Goal: Information Seeking & Learning: Find specific fact

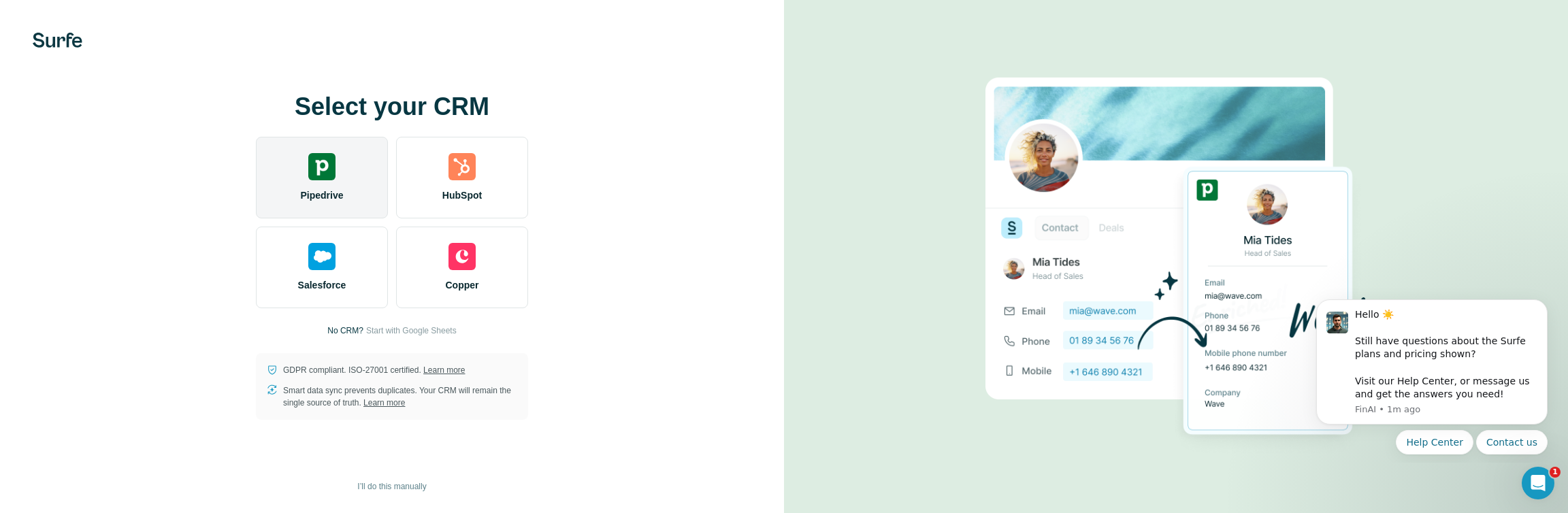
click at [338, 186] on div "Pipedrive" at bounding box center [322, 178] width 132 height 82
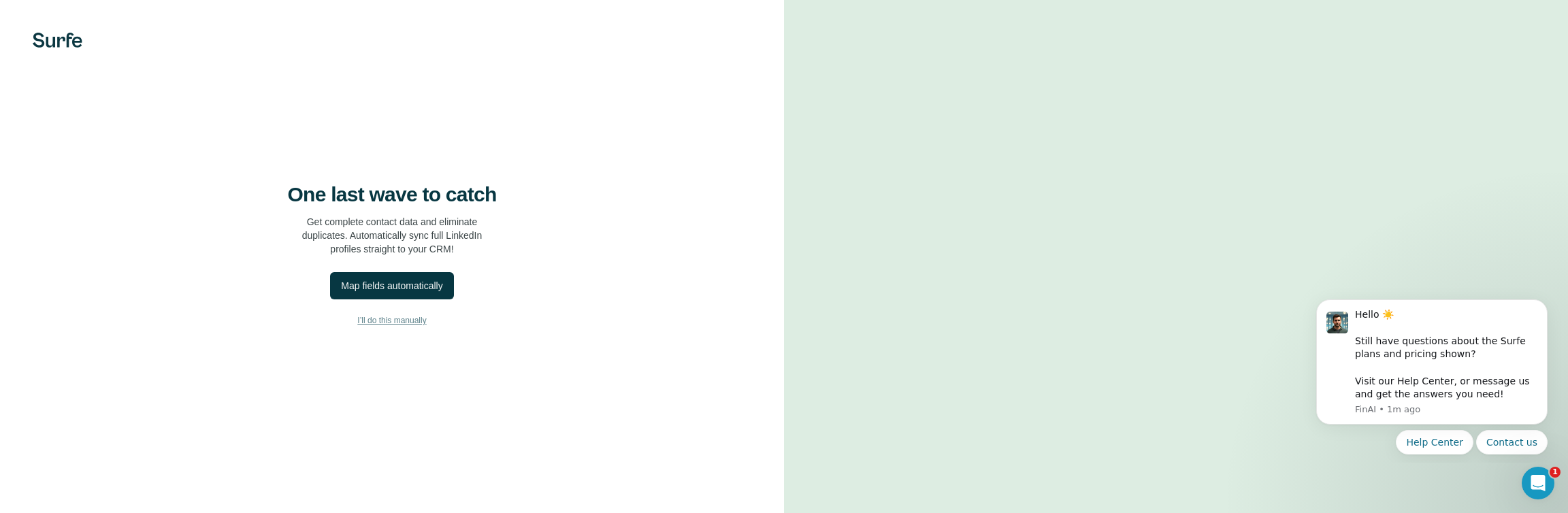
scroll to position [33, 0]
click at [416, 299] on button "Map fields automatically" at bounding box center [391, 286] width 123 height 27
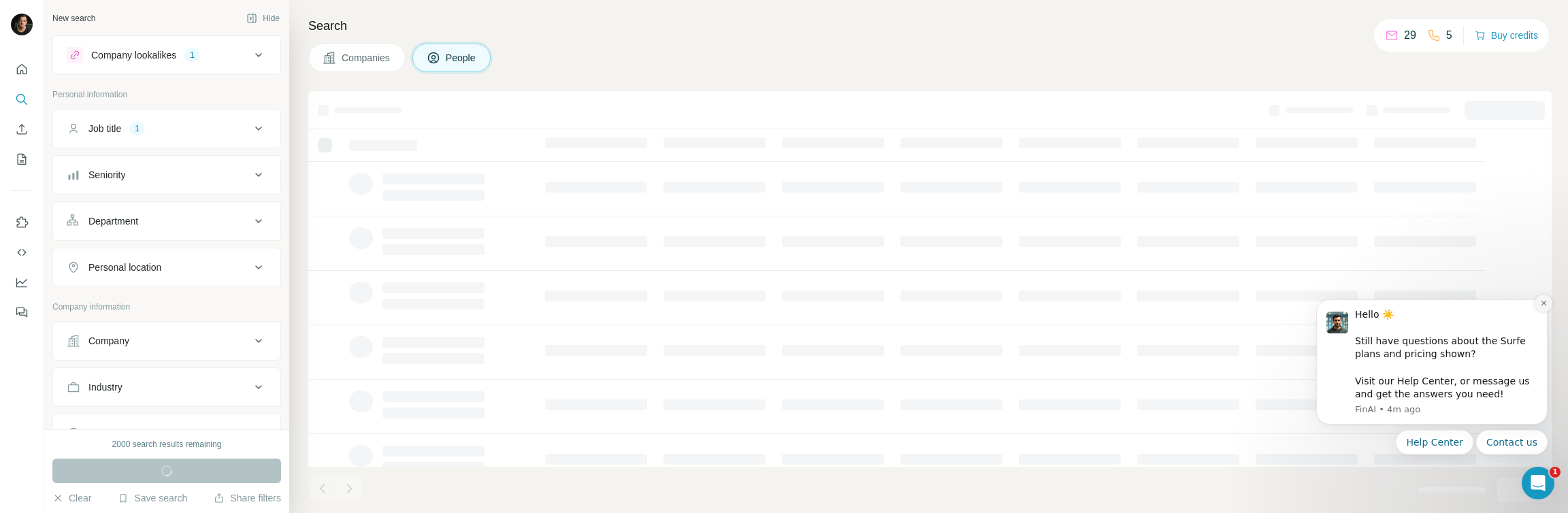
click at [1544, 302] on icon "Dismiss notification" at bounding box center [1544, 303] width 8 height 8
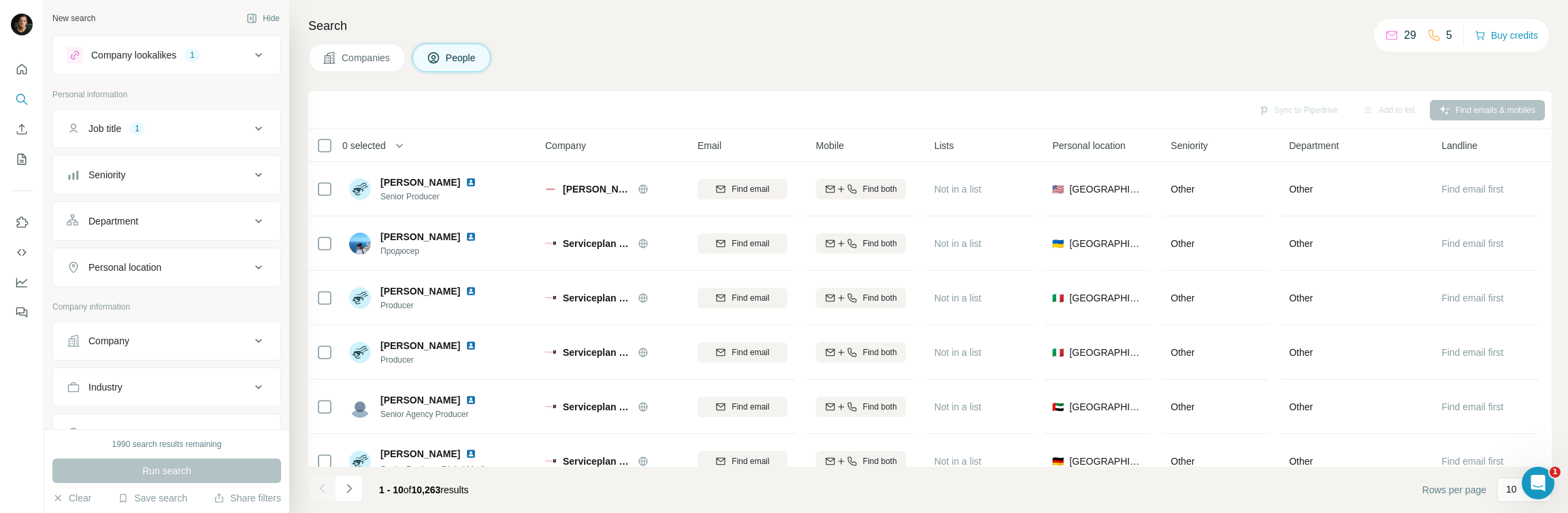
click at [264, 134] on icon at bounding box center [259, 128] width 16 height 16
click at [255, 274] on icon at bounding box center [259, 267] width 16 height 16
click at [160, 311] on input "text" at bounding box center [167, 301] width 200 height 24
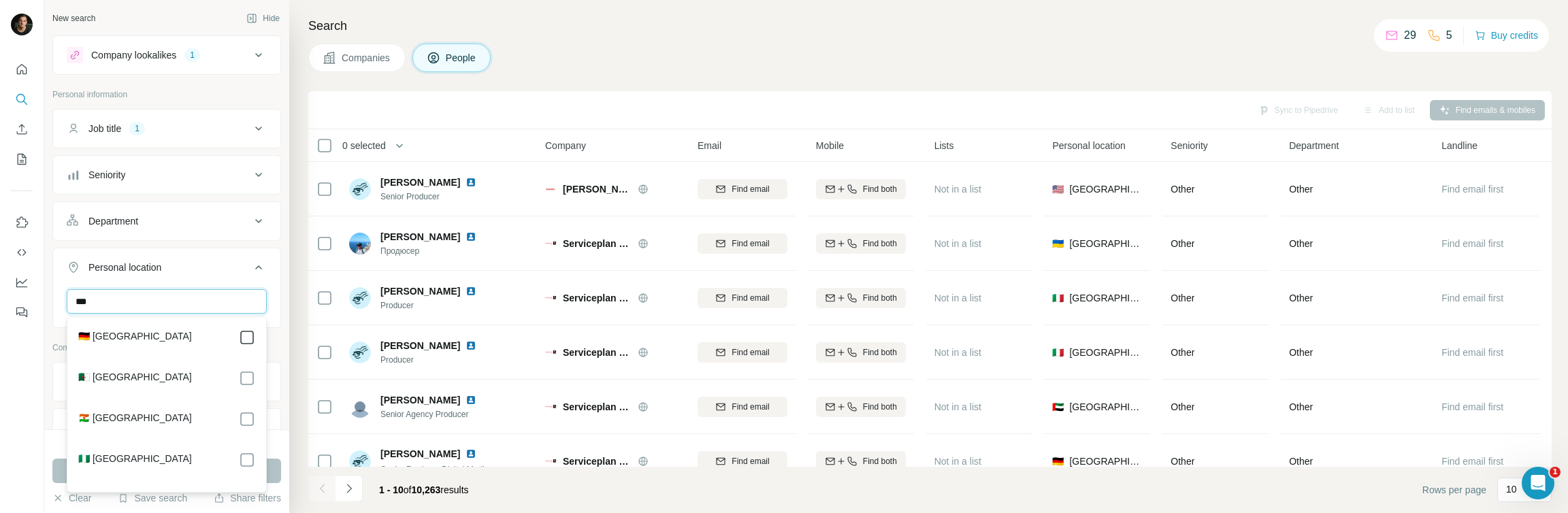
type input "***"
click at [293, 293] on div "Search Companies People Sync to Pipedrive Add to list Find emails & mobiles 0 s…" at bounding box center [928, 256] width 1279 height 513
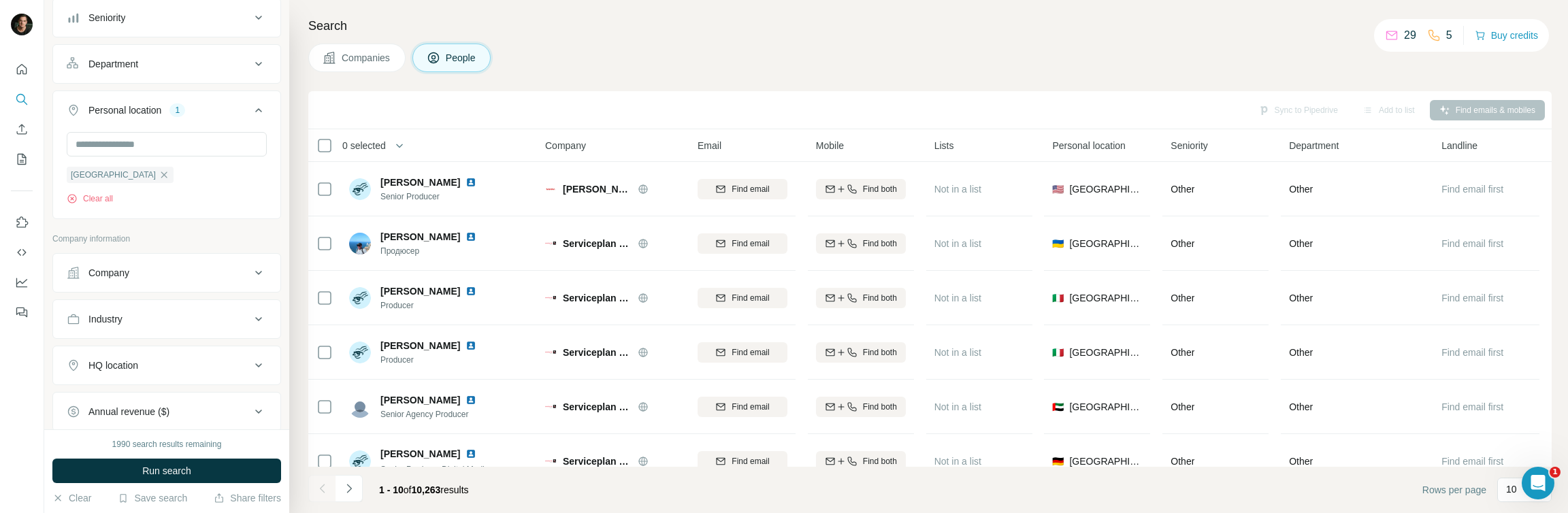
scroll to position [177, 0]
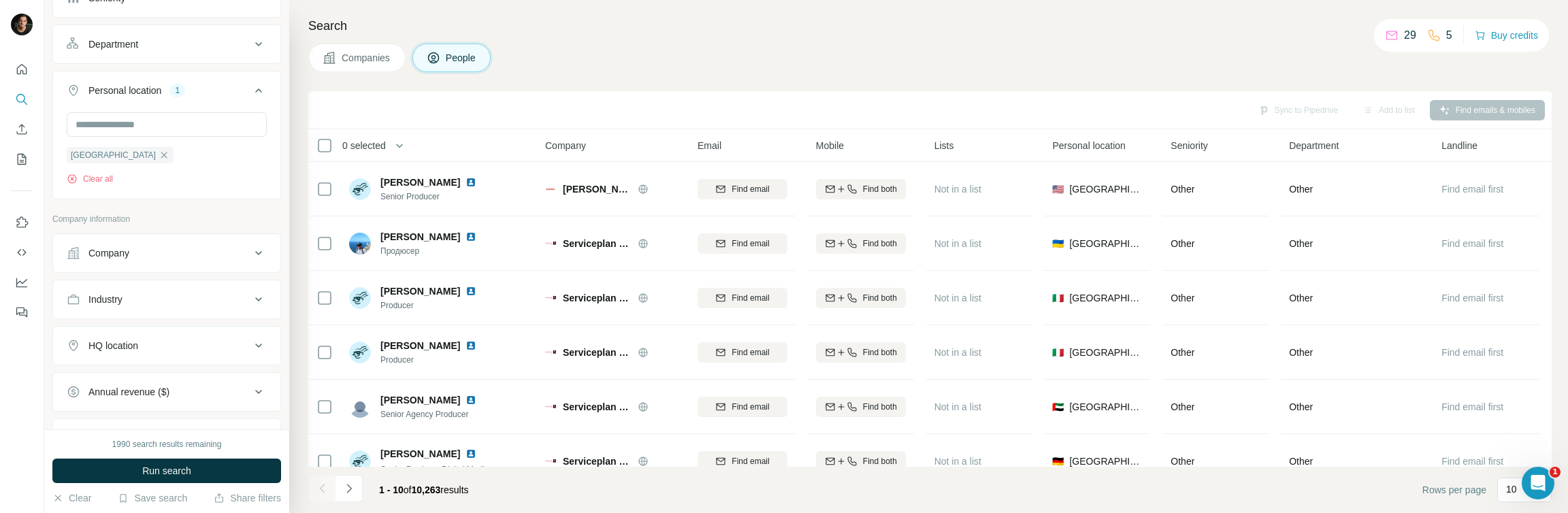
click at [256, 307] on icon at bounding box center [259, 299] width 16 height 16
click at [204, 339] on input at bounding box center [160, 333] width 168 height 15
click at [173, 393] on div "Advertising" at bounding box center [167, 391] width 177 height 14
click at [191, 473] on span "Run search" at bounding box center [167, 471] width 49 height 14
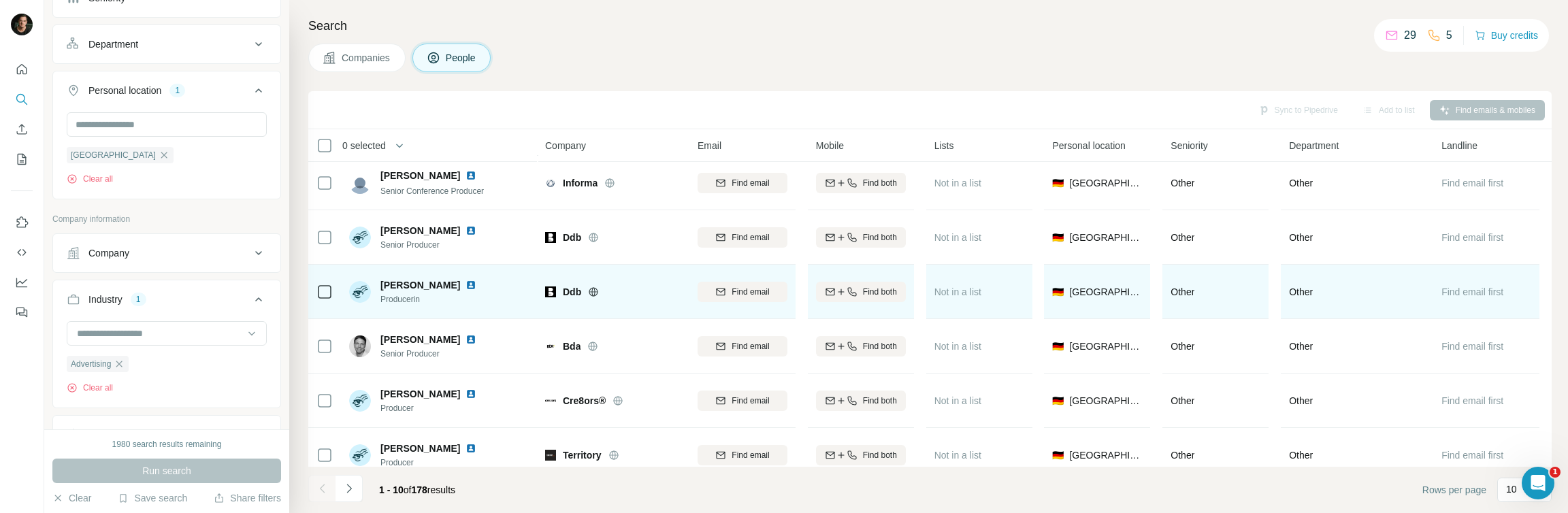
scroll to position [240, 0]
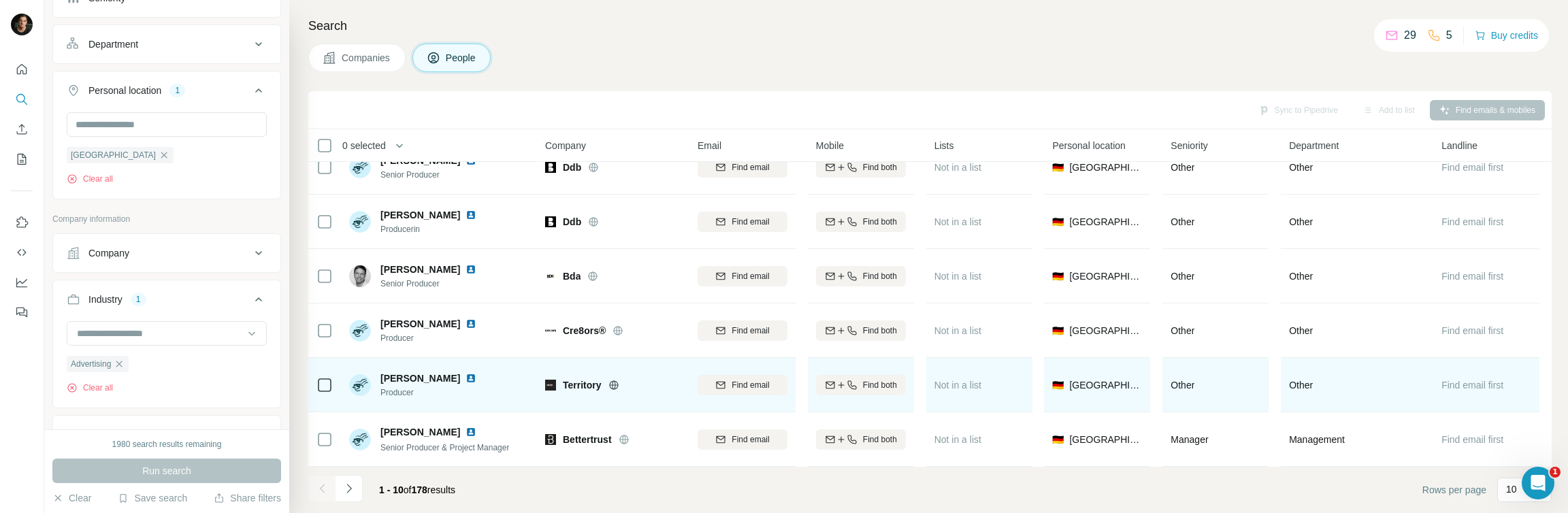
click at [424, 380] on span "[PERSON_NAME]" at bounding box center [421, 378] width 80 height 14
drag, startPoint x: 436, startPoint y: 379, endPoint x: 384, endPoint y: 383, distance: 52.2
click at [384, 383] on div "[PERSON_NAME]" at bounding box center [436, 378] width 112 height 14
copy span "[PERSON_NAME]"
click at [836, 383] on icon "button" at bounding box center [841, 385] width 11 height 11
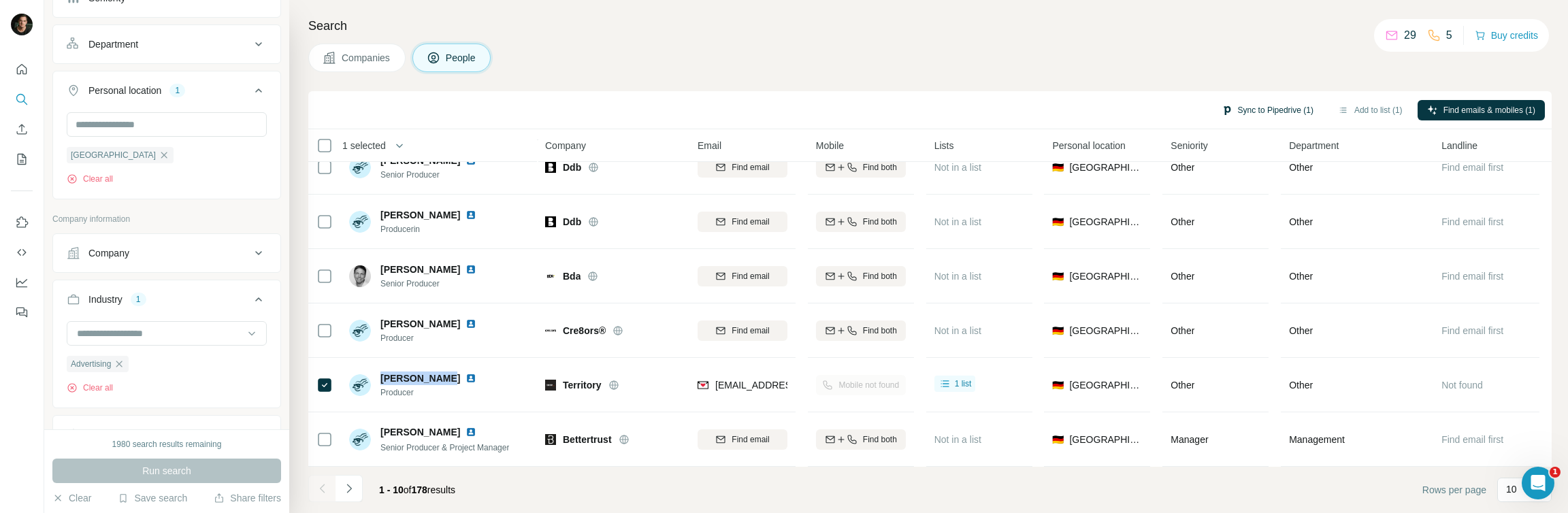
click at [1280, 109] on button "Sync to Pipedrive (1)" at bounding box center [1268, 110] width 111 height 21
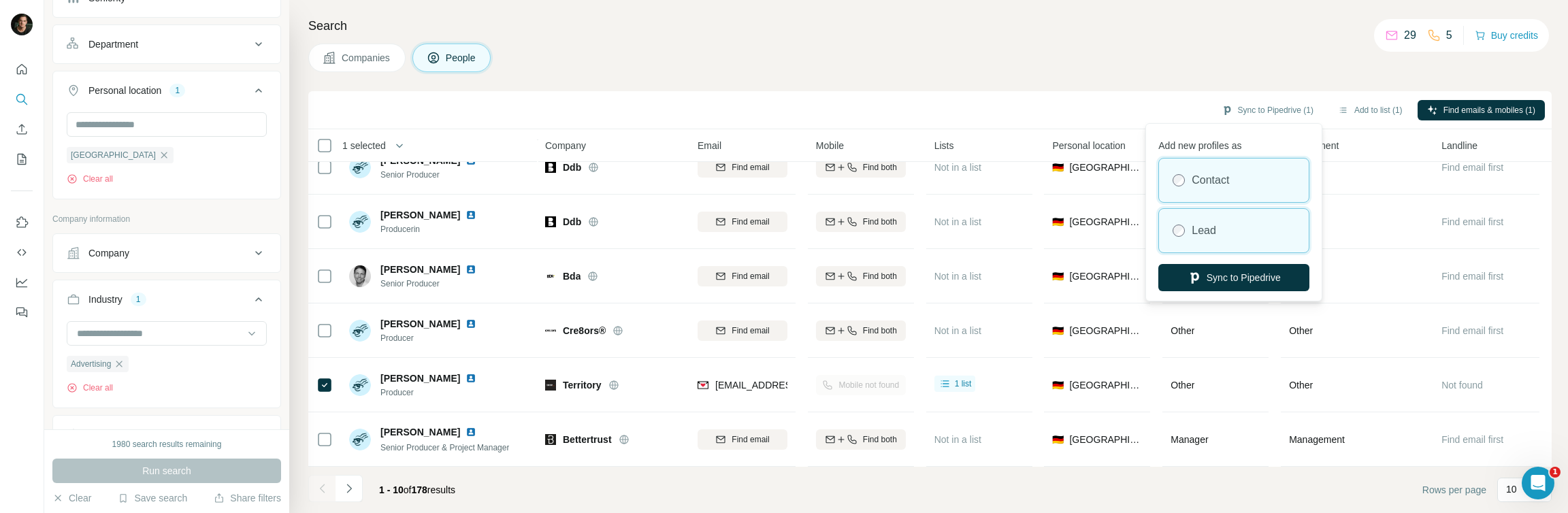
click at [1192, 220] on div "Lead" at bounding box center [1234, 231] width 150 height 43
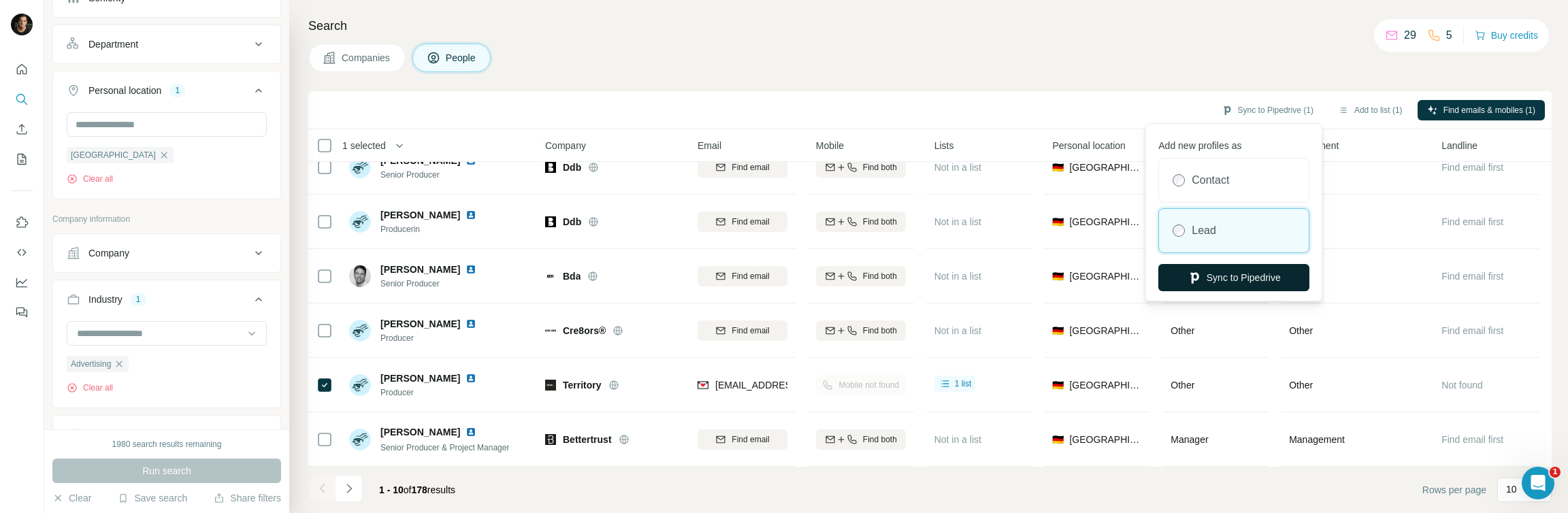
click at [1208, 280] on button "Sync to Pipedrive" at bounding box center [1234, 277] width 151 height 27
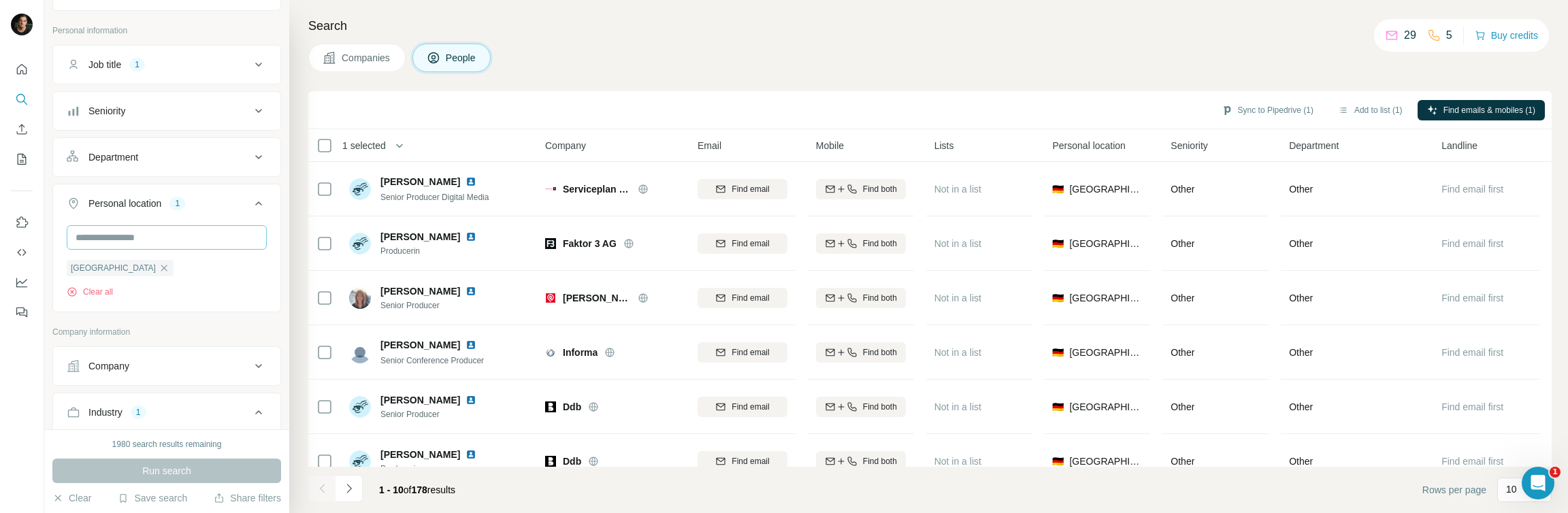
scroll to position [62, 0]
click at [187, 68] on div "Job title 1" at bounding box center [159, 66] width 184 height 14
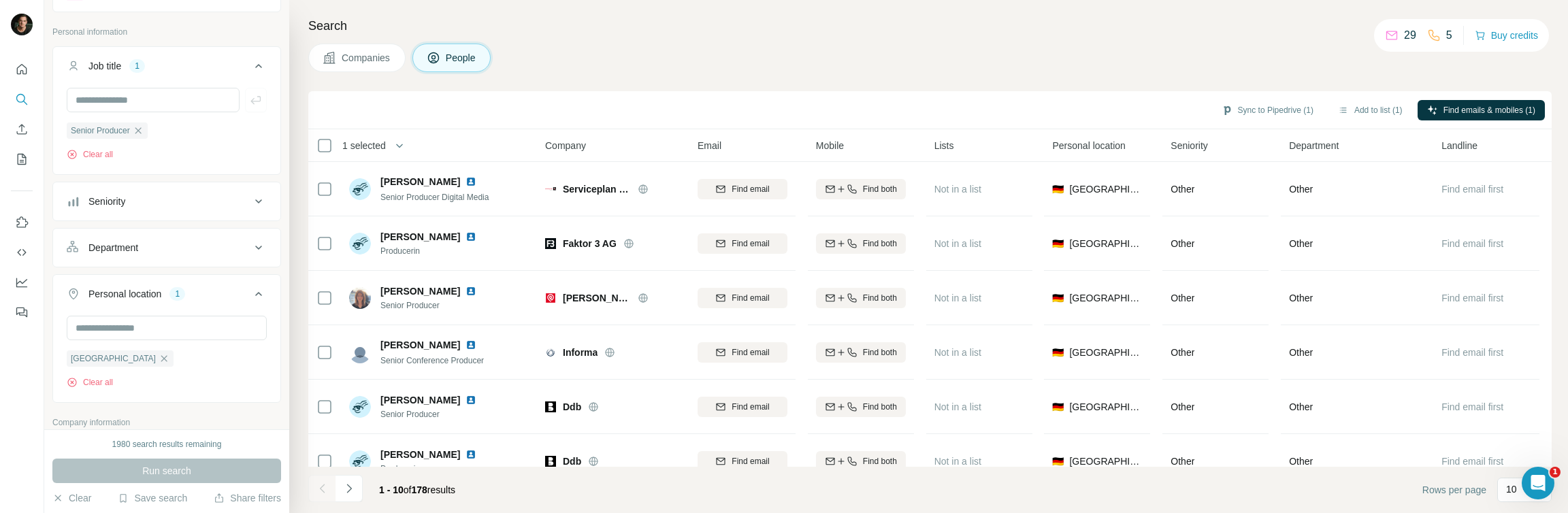
click at [144, 135] on icon "button" at bounding box center [138, 130] width 11 height 11
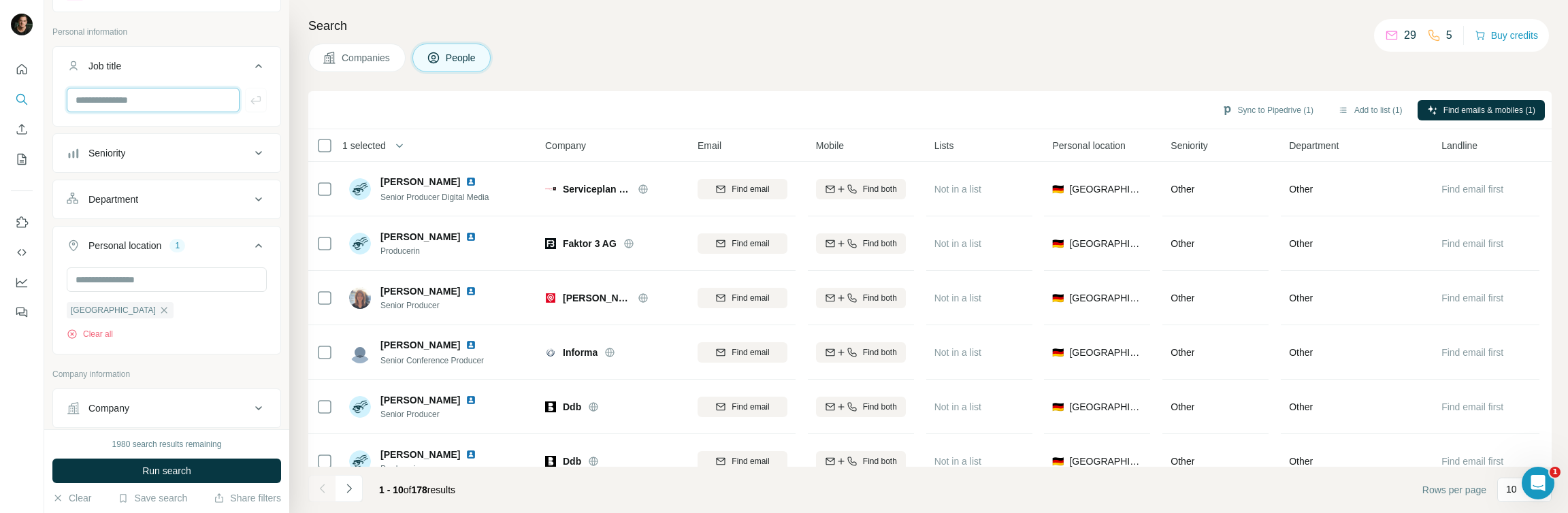
click at [141, 108] on input "text" at bounding box center [153, 100] width 173 height 24
click at [159, 99] on input "********" at bounding box center [153, 100] width 173 height 24
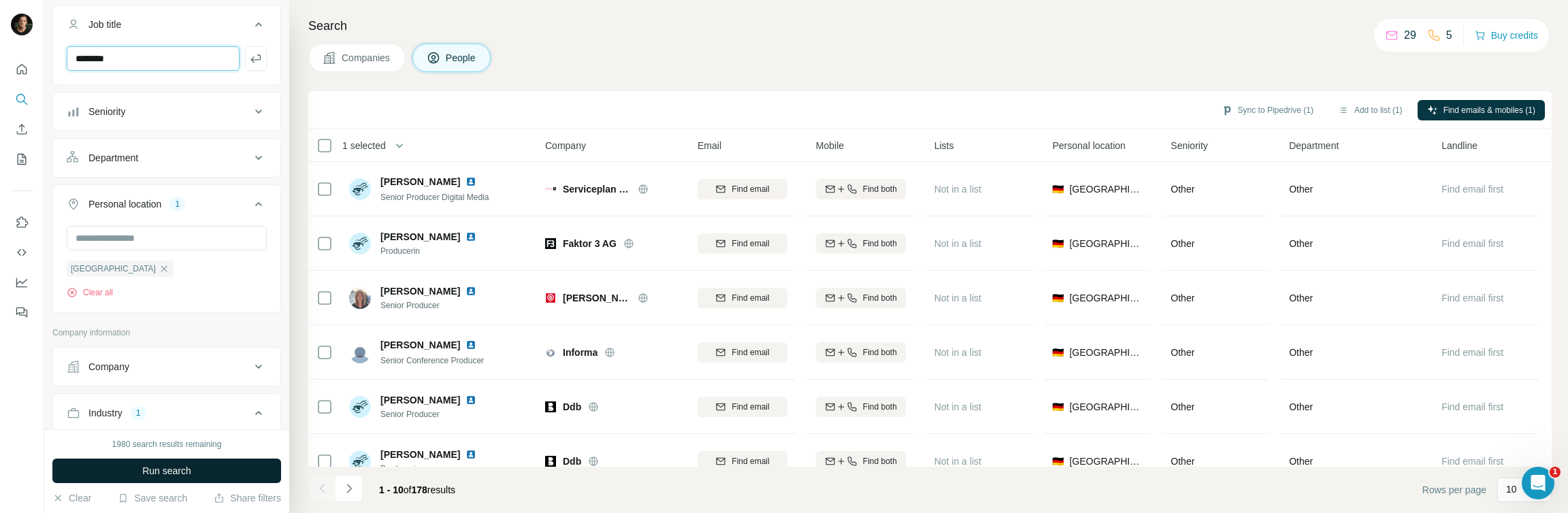
type input "********"
click at [210, 466] on button "Run search" at bounding box center [167, 471] width 229 height 24
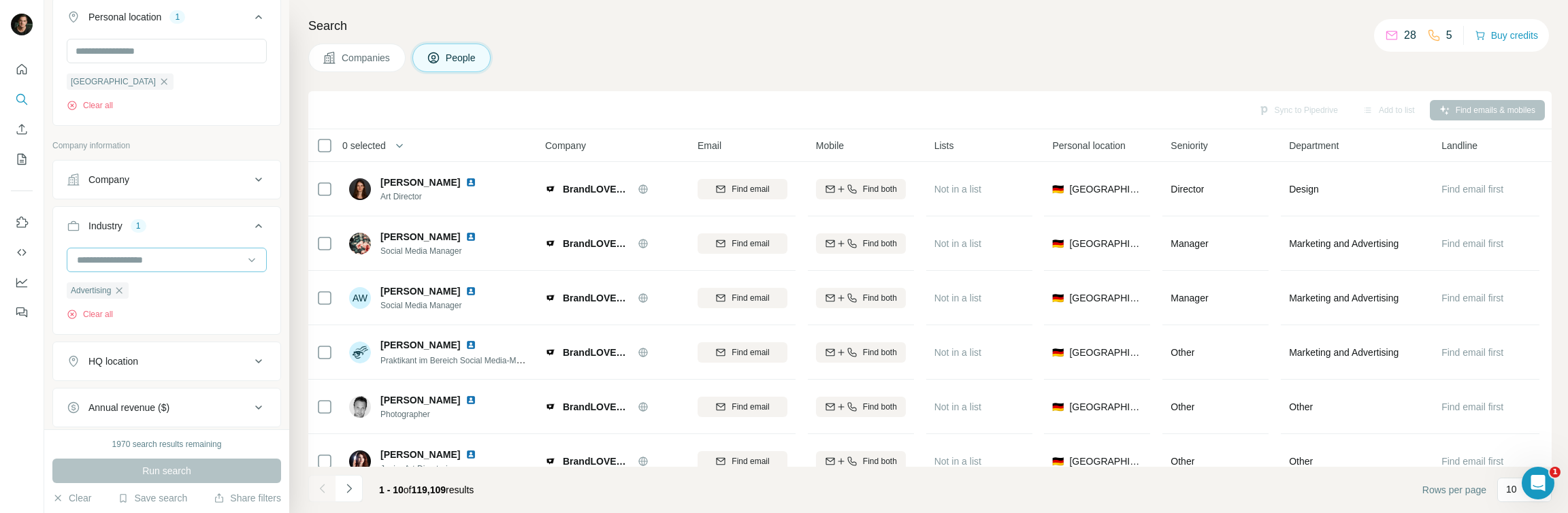
scroll to position [308, 0]
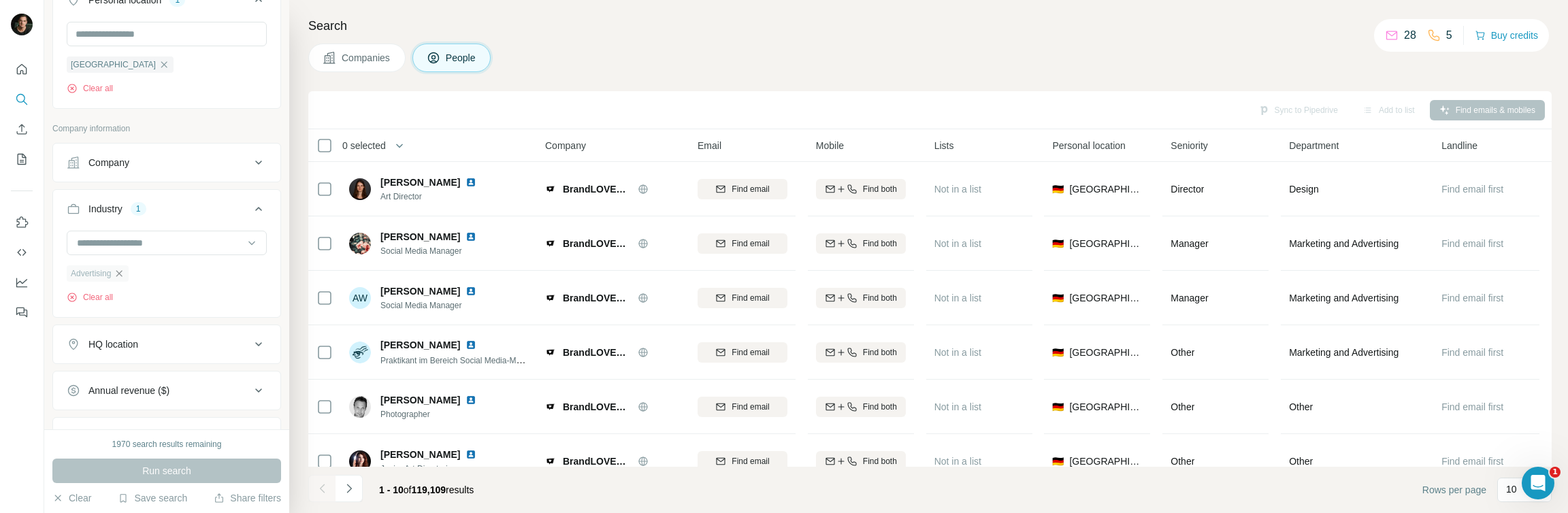
click at [119, 271] on icon "button" at bounding box center [119, 273] width 11 height 11
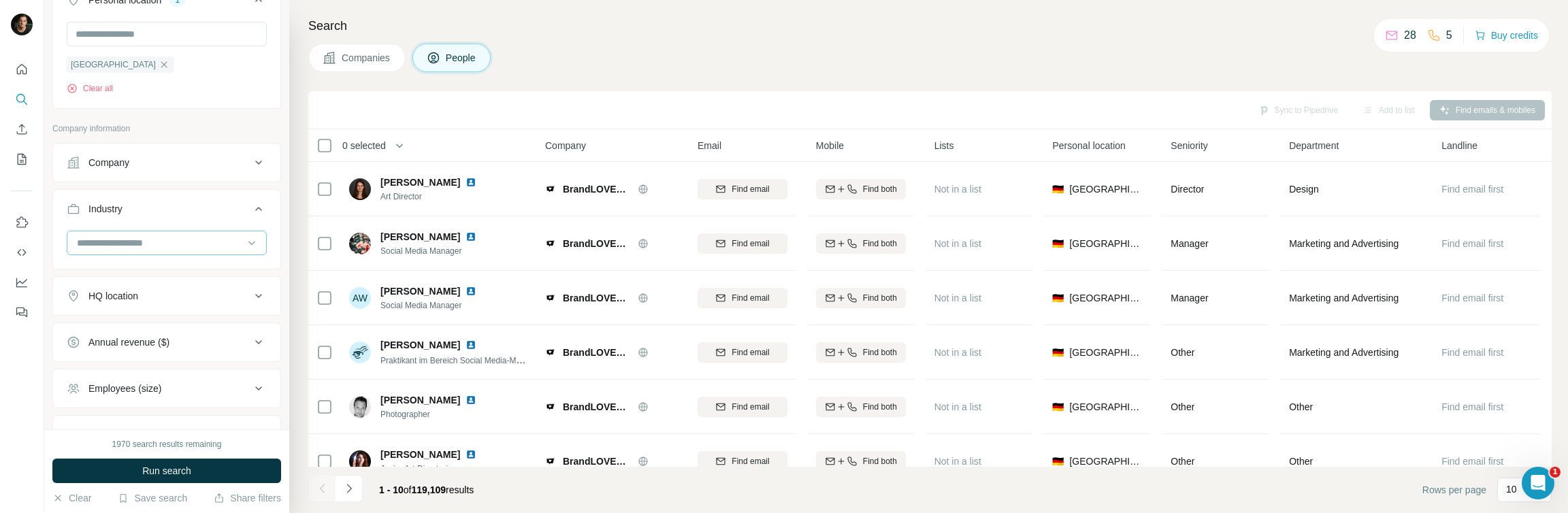
click at [135, 253] on div at bounding box center [160, 243] width 168 height 23
click at [273, 260] on div at bounding box center [167, 248] width 227 height 36
click at [126, 476] on button "Run search" at bounding box center [167, 471] width 229 height 24
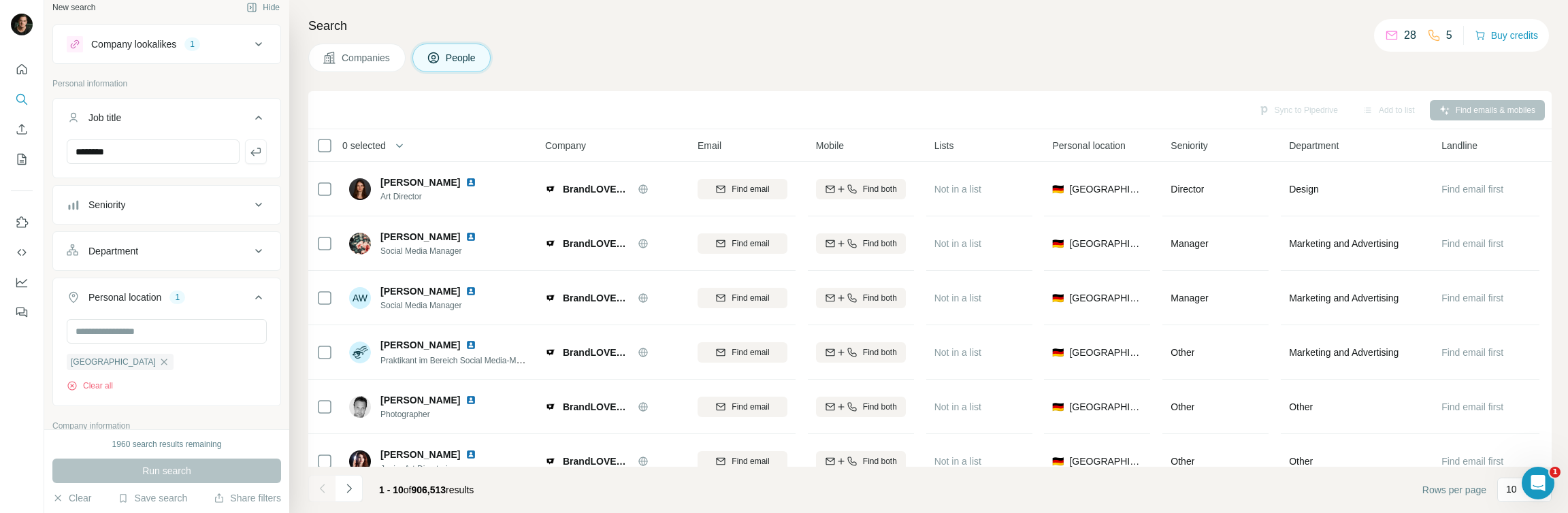
scroll to position [0, 0]
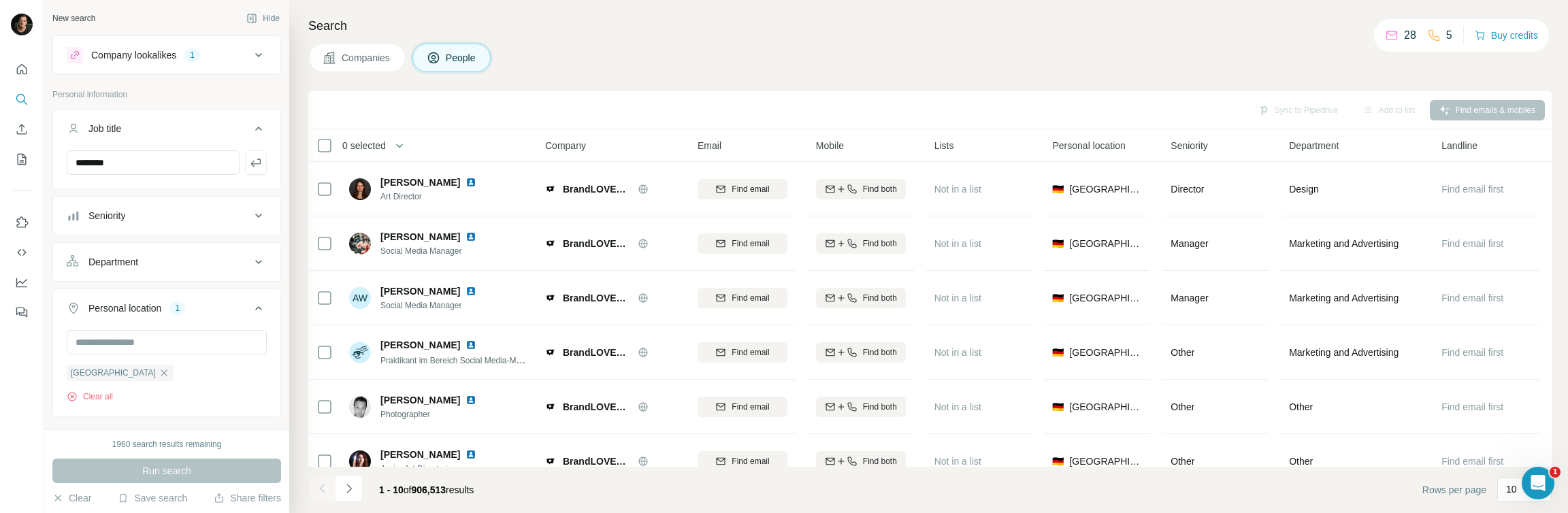
click at [253, 55] on icon at bounding box center [259, 55] width 16 height 16
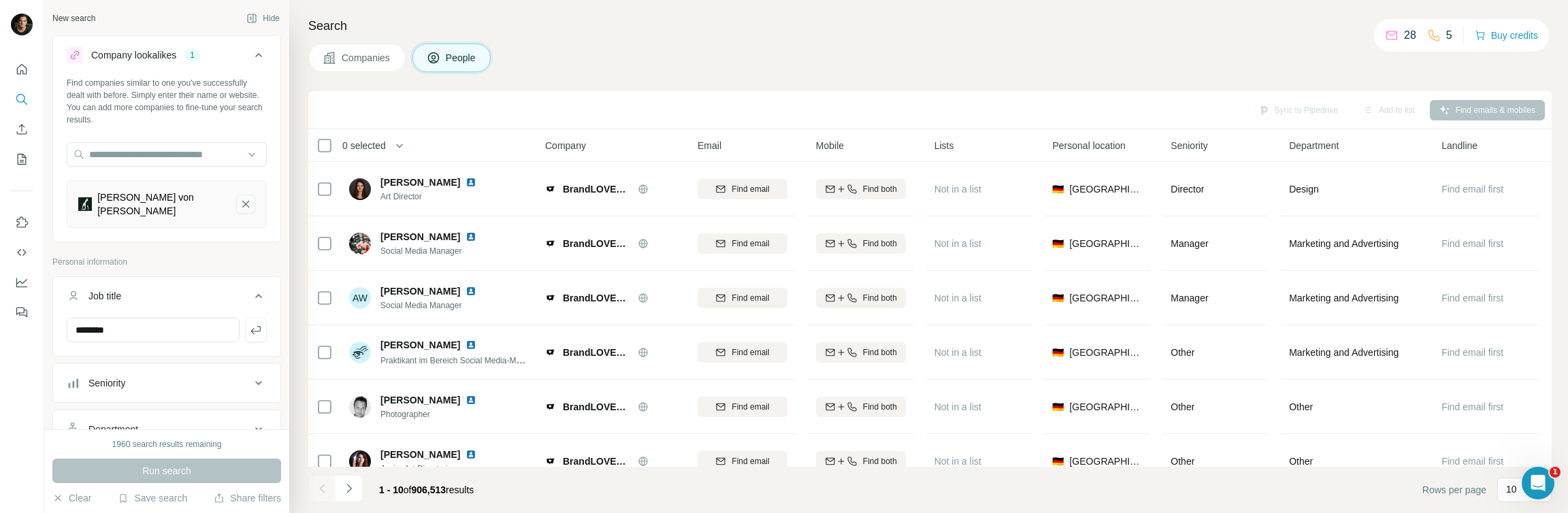
click at [245, 197] on icon "Jung von Matt-remove-button" at bounding box center [246, 204] width 12 height 14
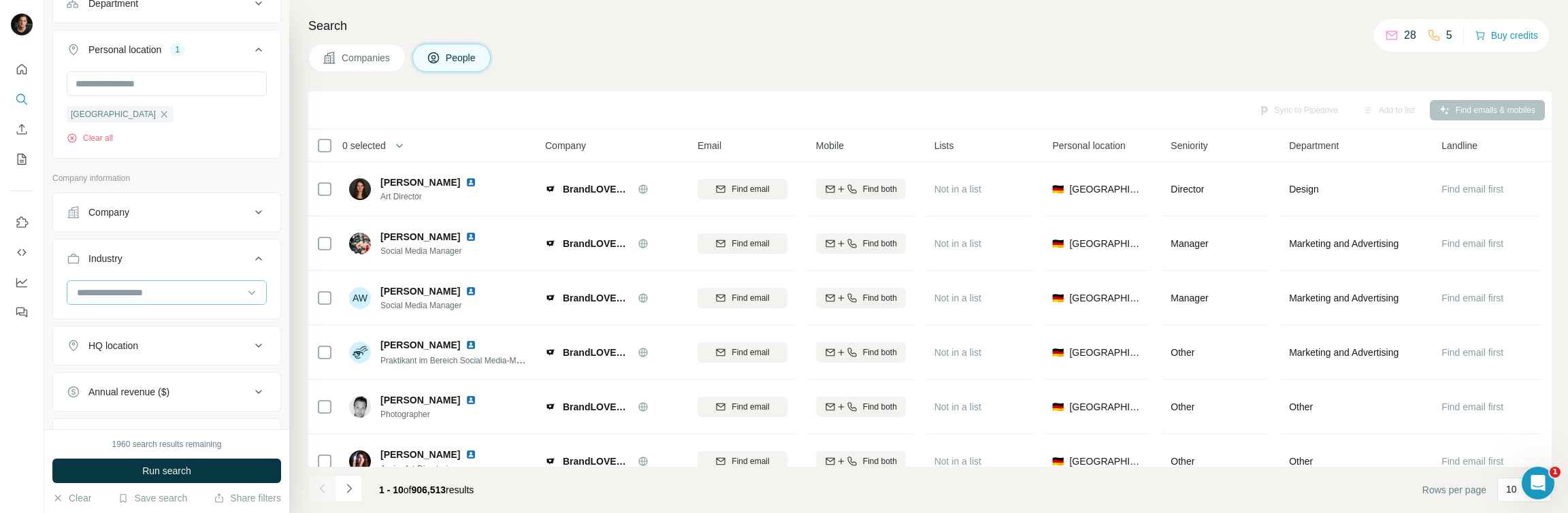
scroll to position [371, 0]
click at [156, 287] on input at bounding box center [160, 286] width 168 height 15
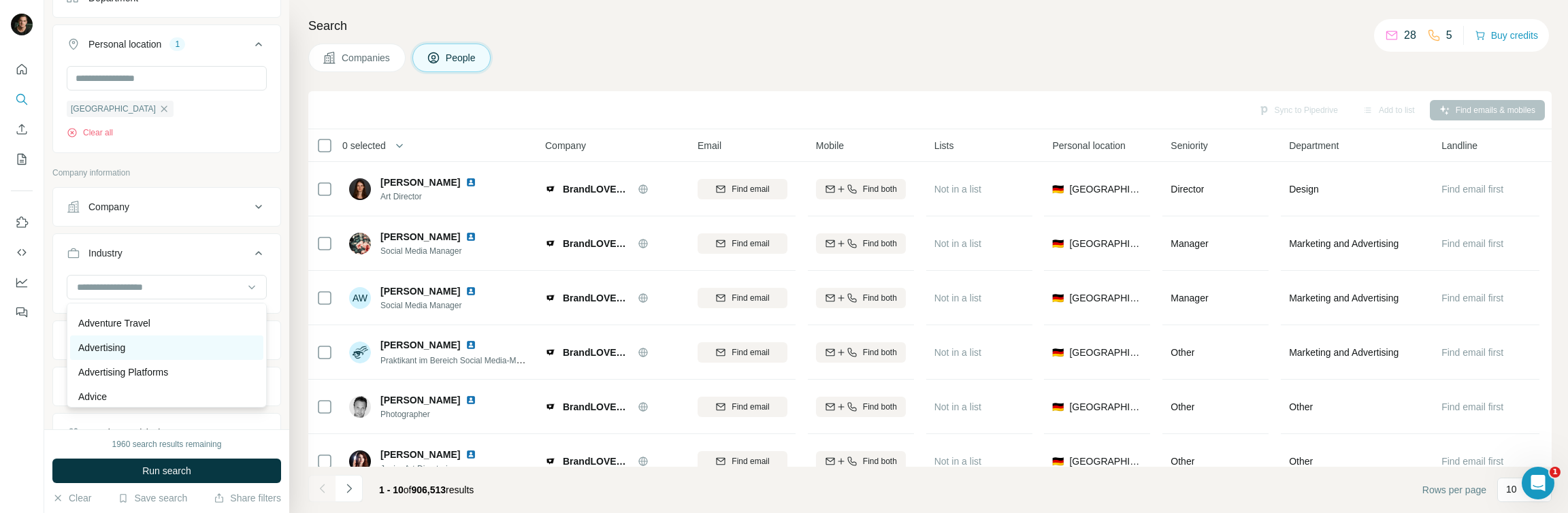
click at [150, 352] on div "Advertising" at bounding box center [167, 348] width 177 height 14
click at [201, 476] on button "Run search" at bounding box center [167, 471] width 229 height 24
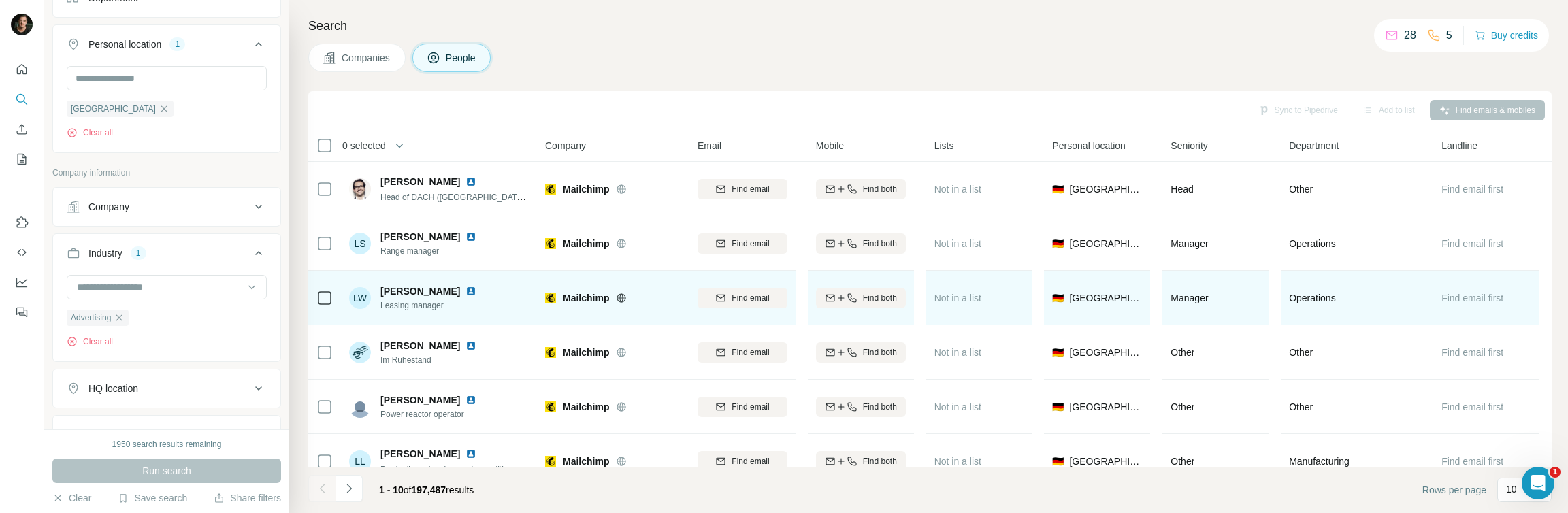
scroll to position [240, 0]
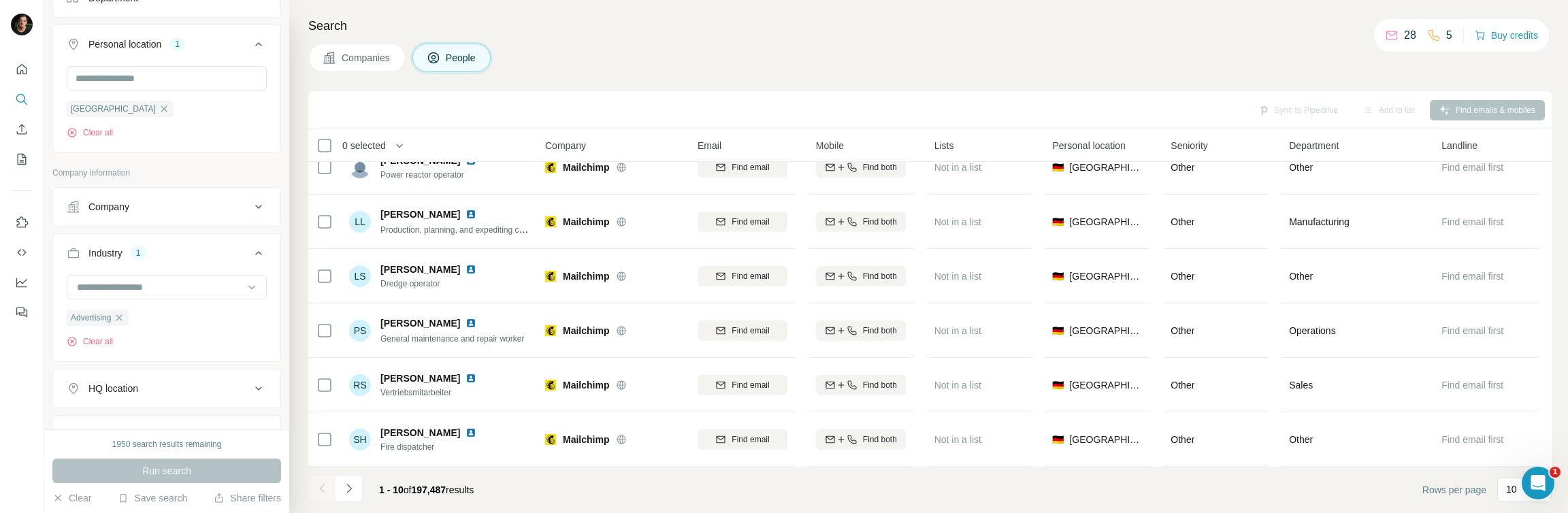
click at [348, 491] on icon "Navigate to next page" at bounding box center [348, 489] width 4 height 9
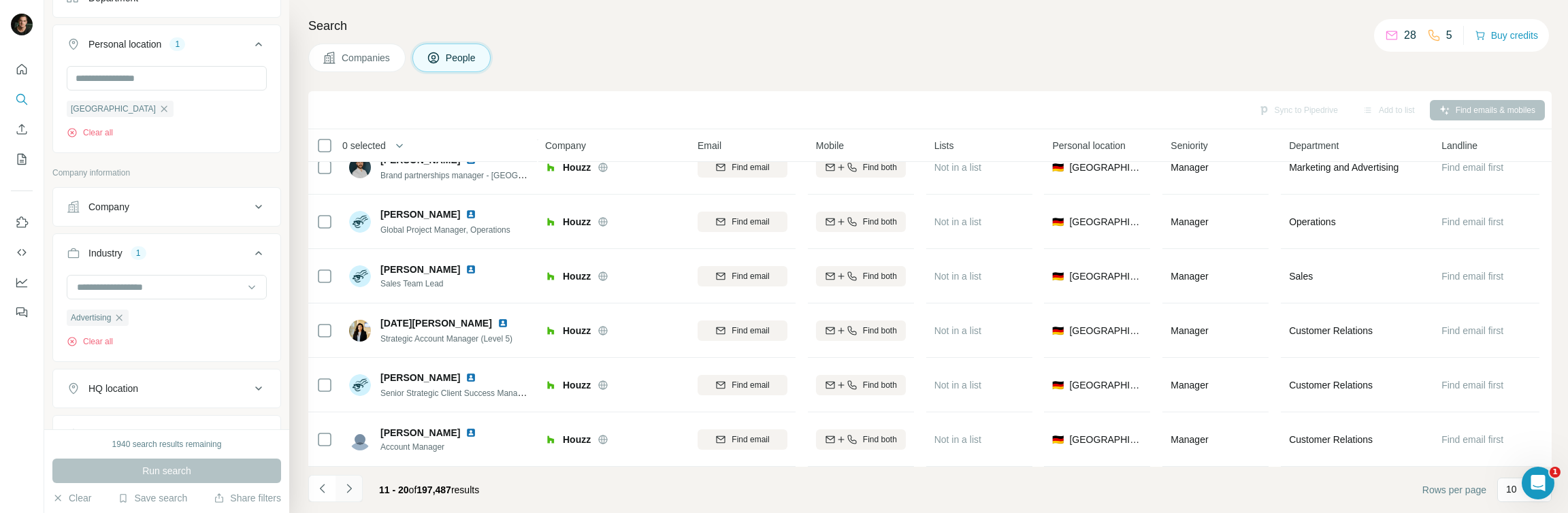
click at [350, 490] on icon "Navigate to next page" at bounding box center [348, 489] width 4 height 9
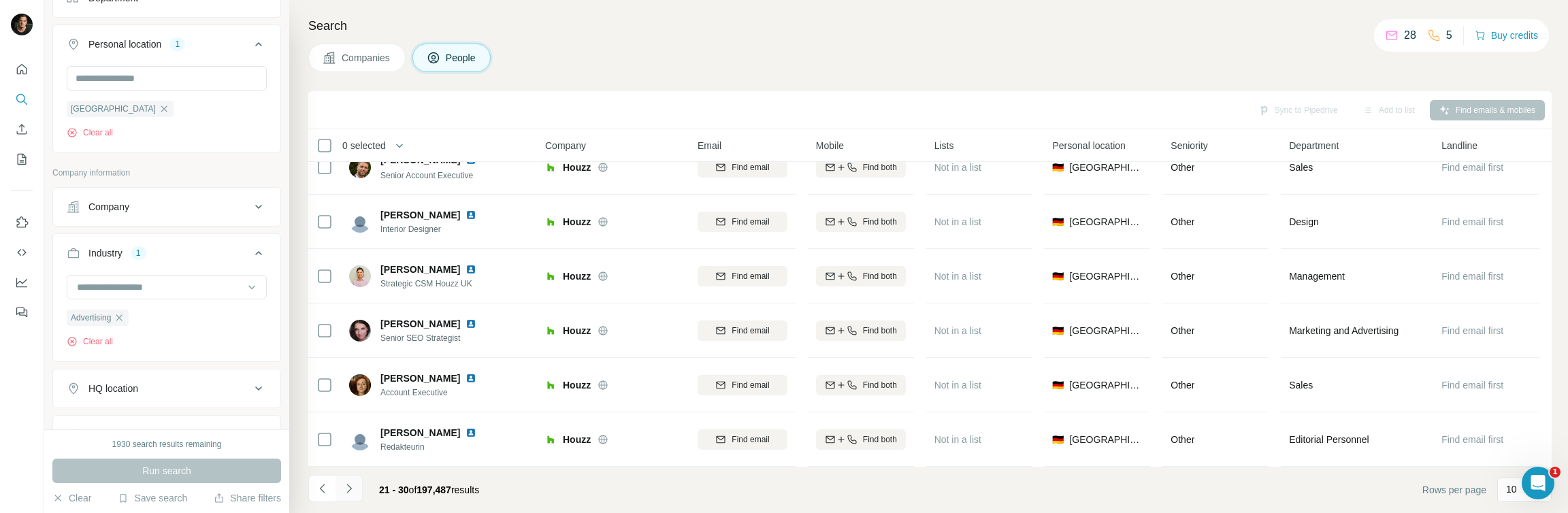
click at [350, 490] on icon "Navigate to next page" at bounding box center [350, 489] width 14 height 14
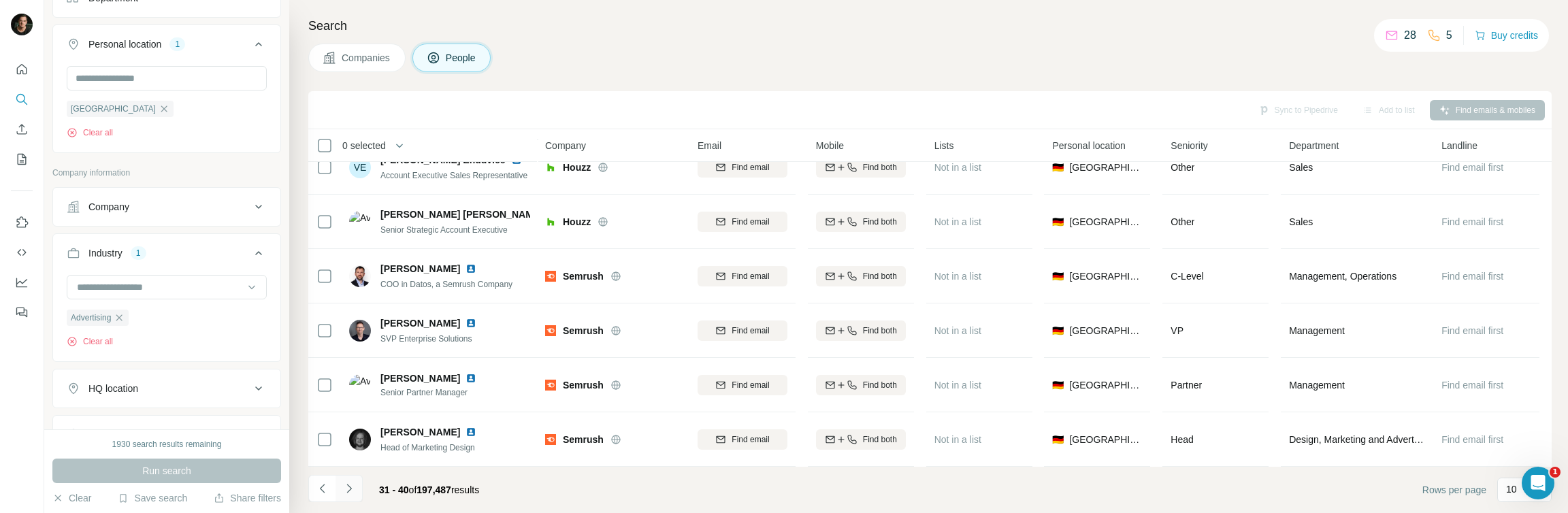
click at [350, 490] on icon "Navigate to next page" at bounding box center [350, 489] width 14 height 14
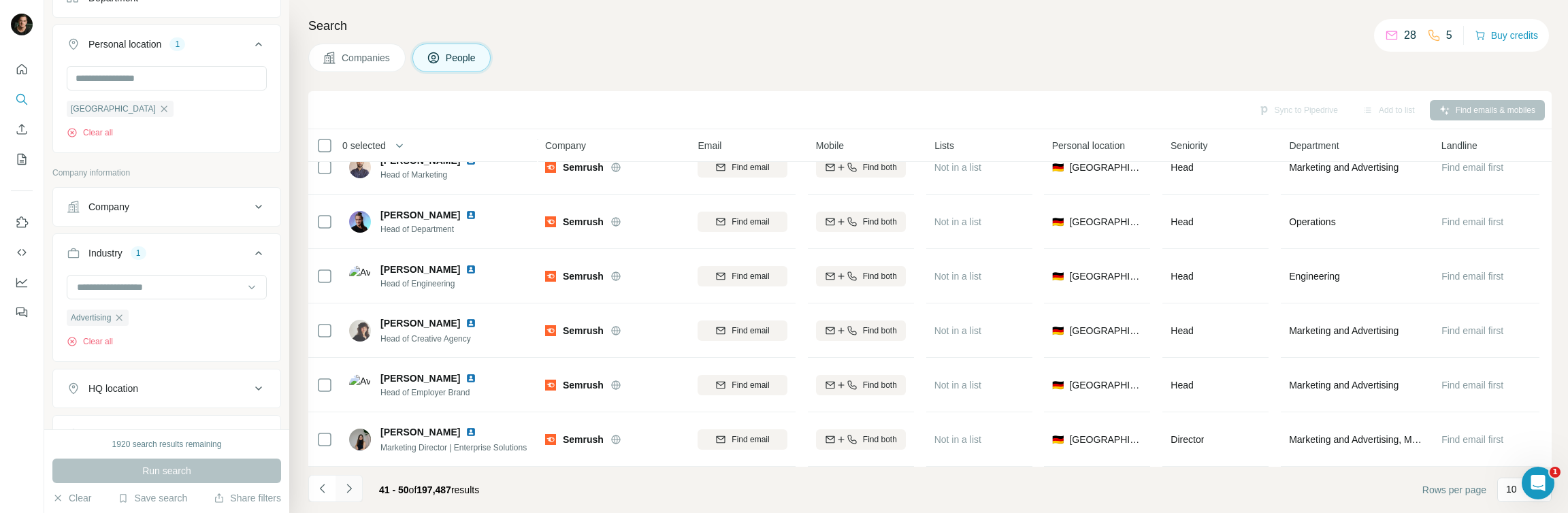
click at [350, 490] on icon "Navigate to next page" at bounding box center [350, 489] width 14 height 14
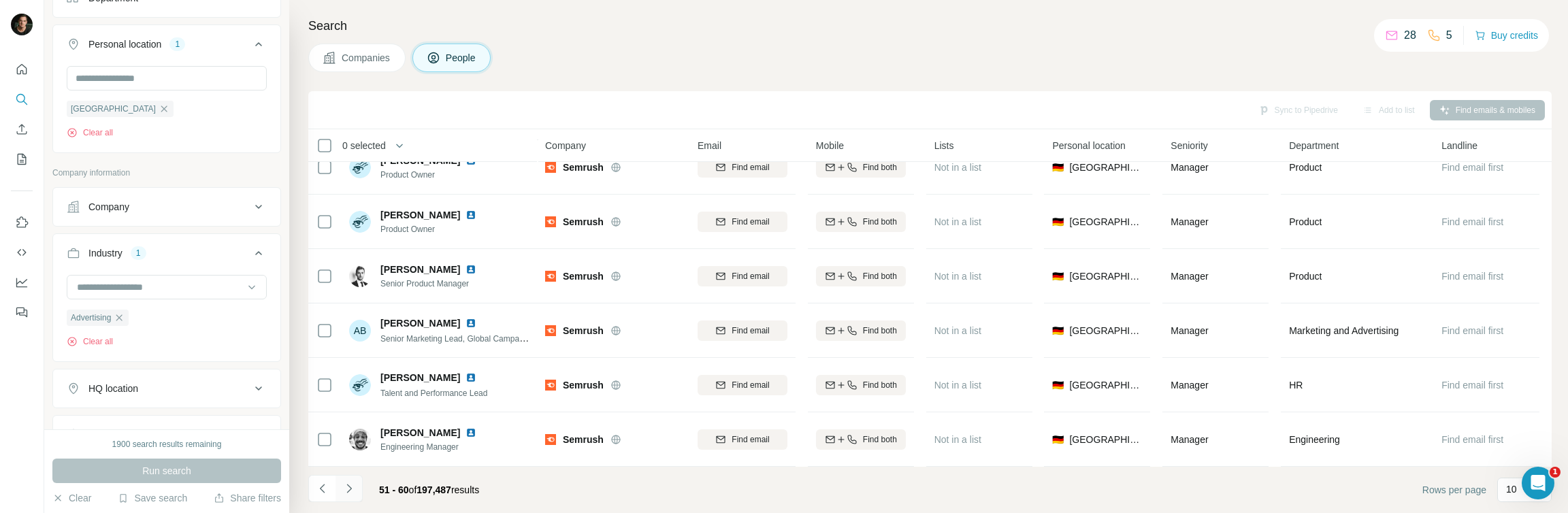
click at [350, 490] on icon "Navigate to next page" at bounding box center [350, 489] width 14 height 14
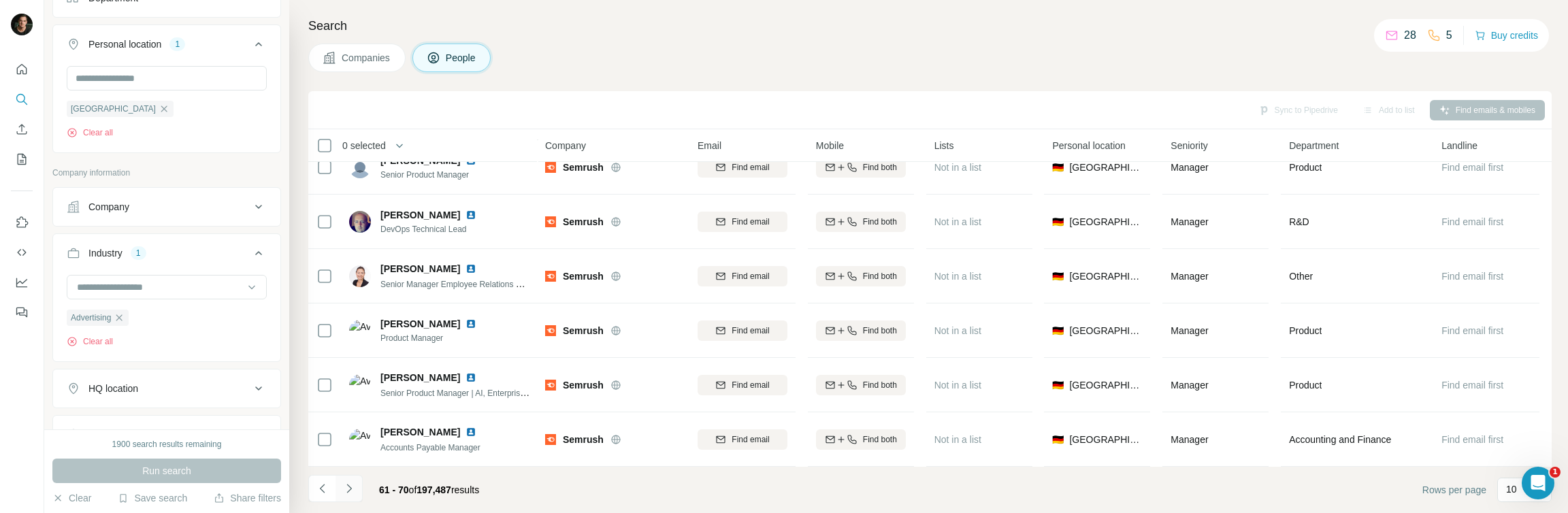
click at [350, 490] on icon "Navigate to next page" at bounding box center [350, 489] width 14 height 14
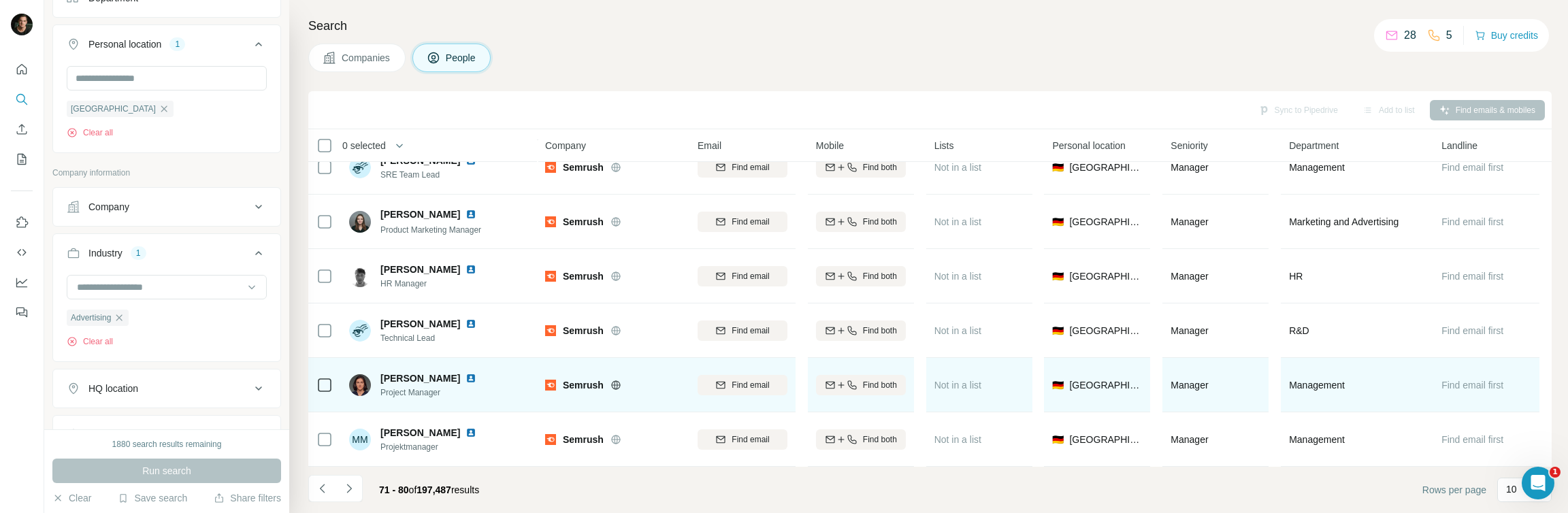
scroll to position [0, 0]
